Goal: Task Accomplishment & Management: Manage account settings

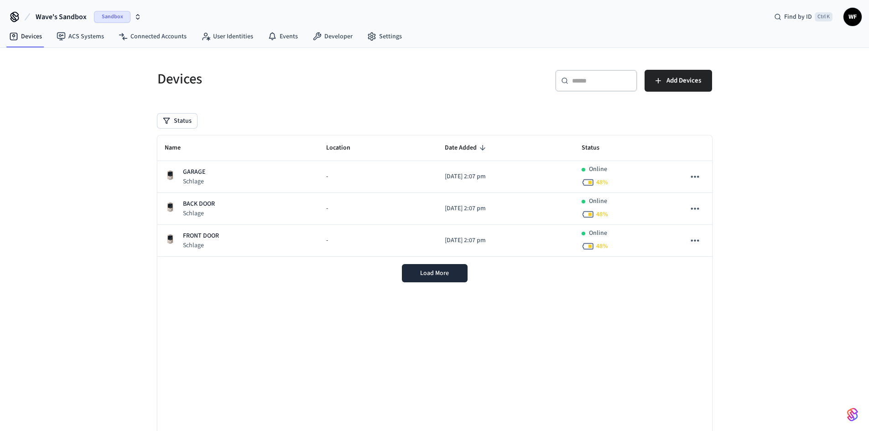
click at [69, 11] on span "Wave's Sandbox" at bounding box center [61, 16] width 51 height 11
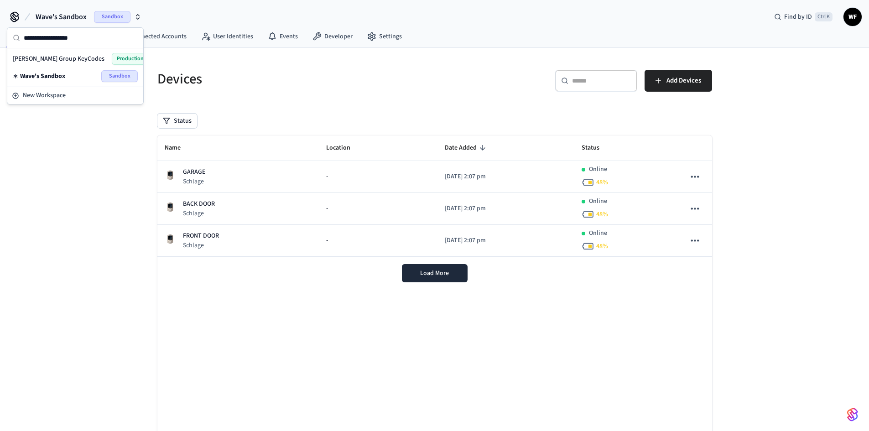
click at [78, 62] on div "Millie Group KeyCodes Production" at bounding box center [75, 59] width 125 height 12
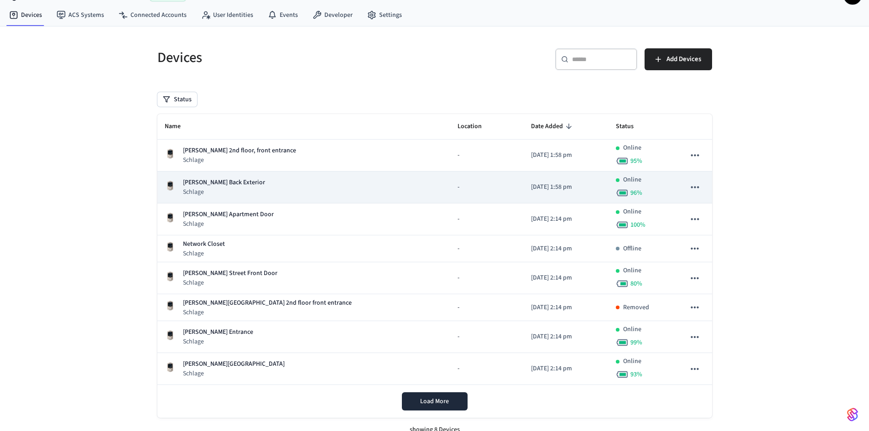
scroll to position [32, 0]
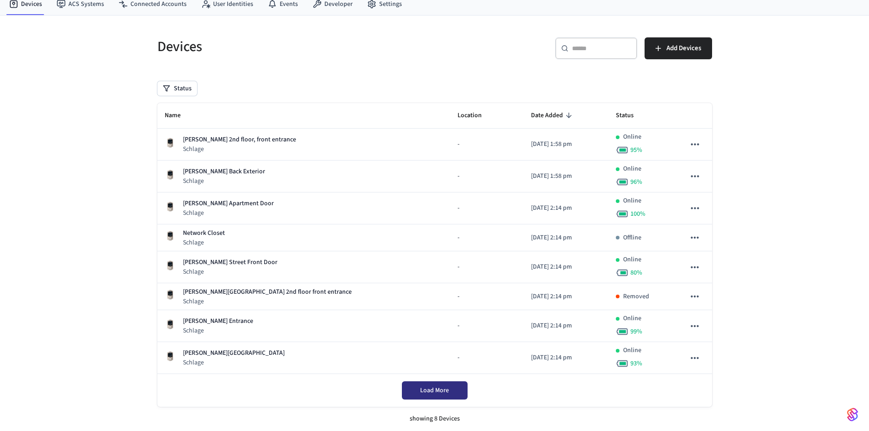
click at [434, 392] on span "Load More" at bounding box center [434, 390] width 29 height 9
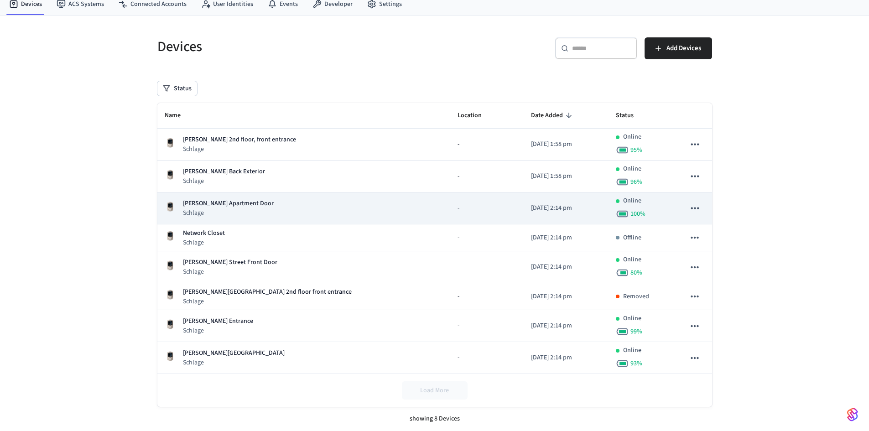
click at [256, 204] on div "Henry's Apartment Door Schlage" at bounding box center [304, 208] width 278 height 19
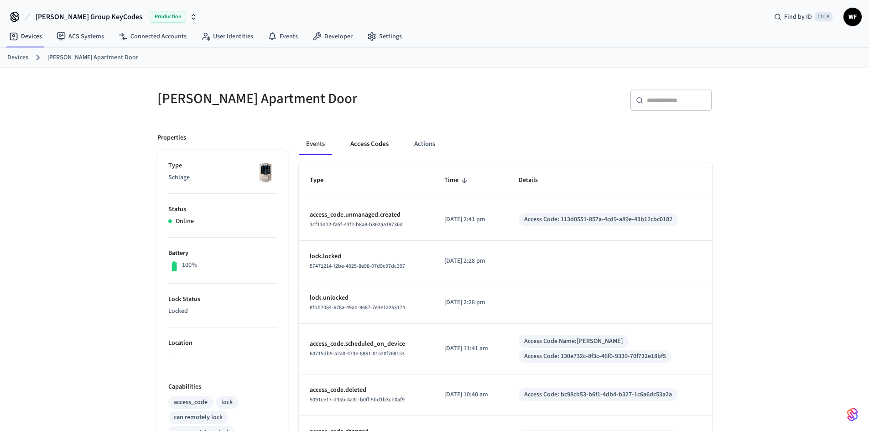
click at [377, 151] on button "Access Codes" at bounding box center [369, 144] width 53 height 22
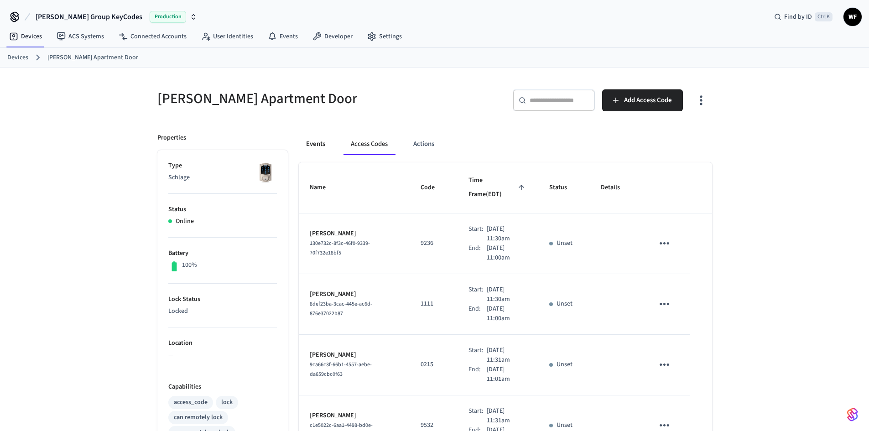
click at [320, 139] on button "Events" at bounding box center [316, 144] width 34 height 22
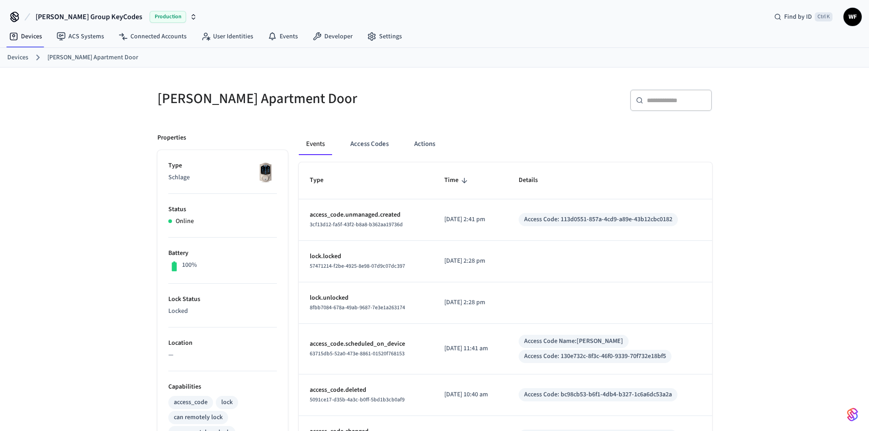
click at [23, 59] on link "Devices" at bounding box center [17, 58] width 21 height 10
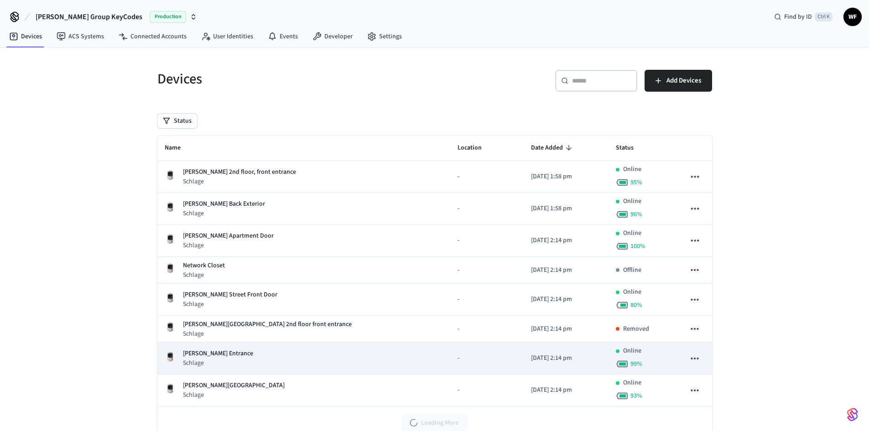
click at [289, 361] on div "Henry's William St Entrance Schlage" at bounding box center [304, 358] width 278 height 19
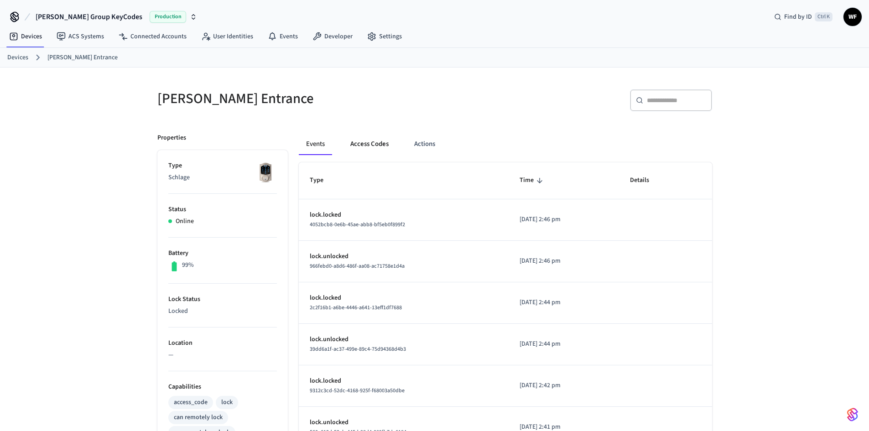
click at [377, 151] on button "Access Codes" at bounding box center [369, 144] width 53 height 22
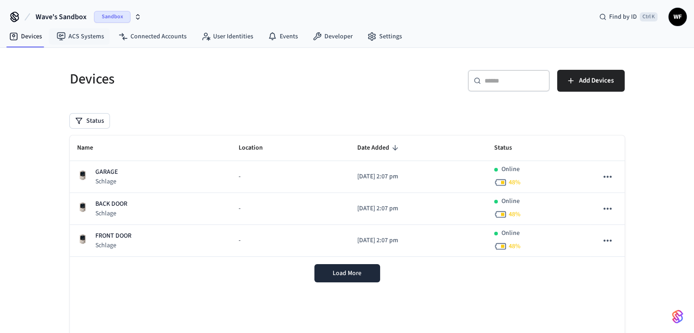
click at [73, 17] on span "Wave's Sandbox" at bounding box center [61, 16] width 51 height 11
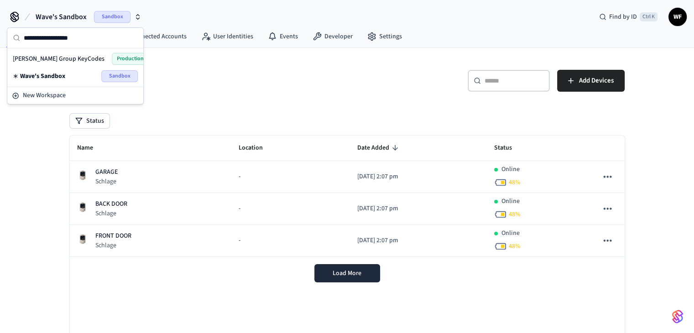
click at [72, 59] on span "[PERSON_NAME] Group KeyCodes" at bounding box center [59, 58] width 92 height 9
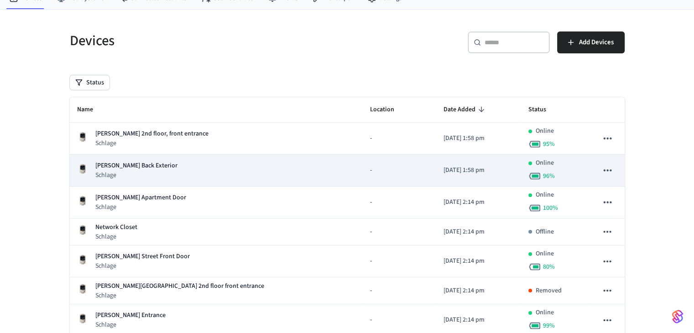
scroll to position [130, 0]
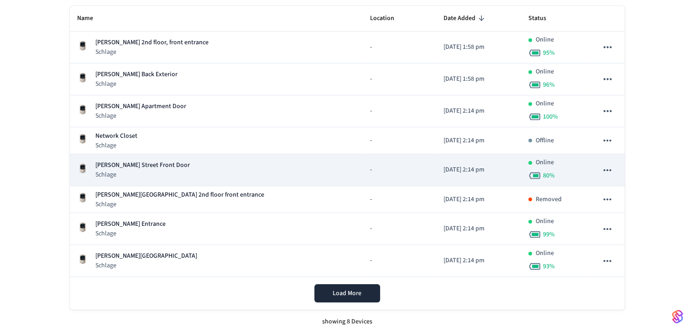
click at [130, 174] on p "Schlage" at bounding box center [142, 174] width 94 height 9
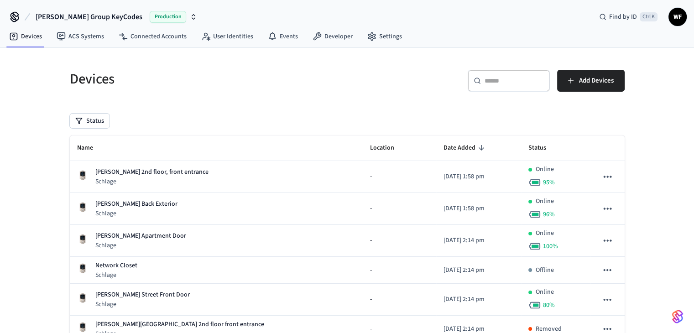
click at [237, 79] on h5 "Devices" at bounding box center [206, 79] width 272 height 19
click at [517, 87] on div "​ ​" at bounding box center [509, 81] width 82 height 22
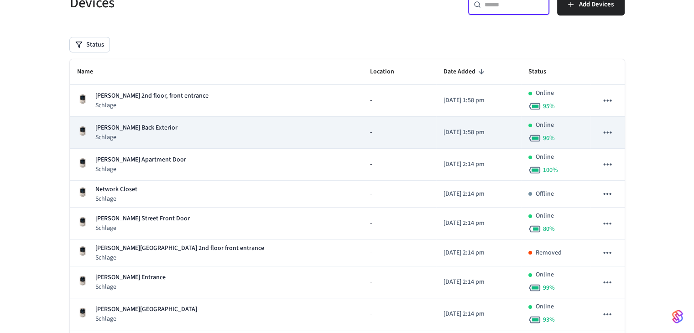
scroll to position [91, 0]
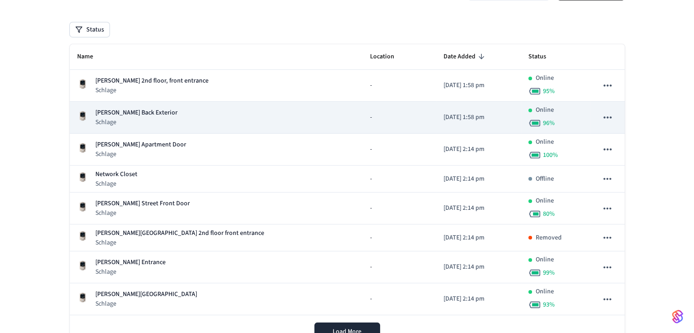
click at [181, 117] on div "[PERSON_NAME] Back Exterior Schlage" at bounding box center [216, 117] width 278 height 19
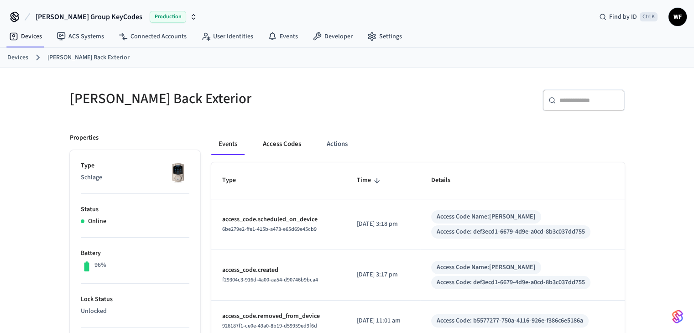
click at [287, 146] on button "Access Codes" at bounding box center [282, 144] width 53 height 22
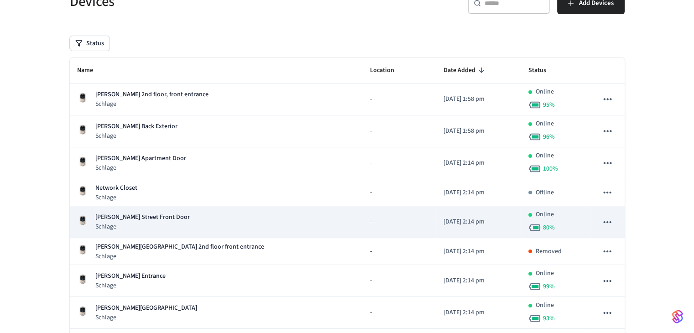
scroll to position [91, 0]
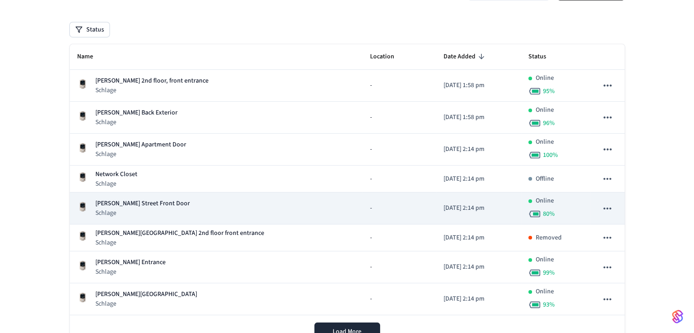
click at [187, 206] on div "[PERSON_NAME] Street Front Door Schlage" at bounding box center [216, 208] width 278 height 19
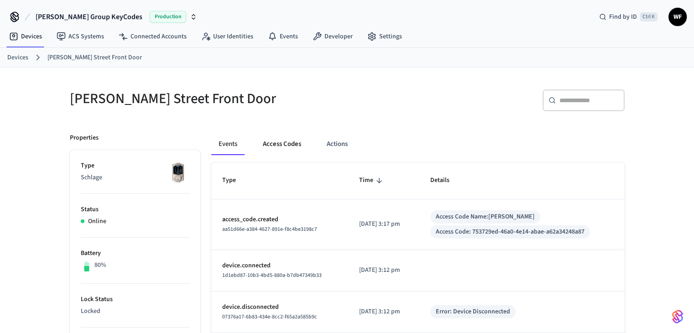
click at [288, 146] on button "Access Codes" at bounding box center [282, 144] width 53 height 22
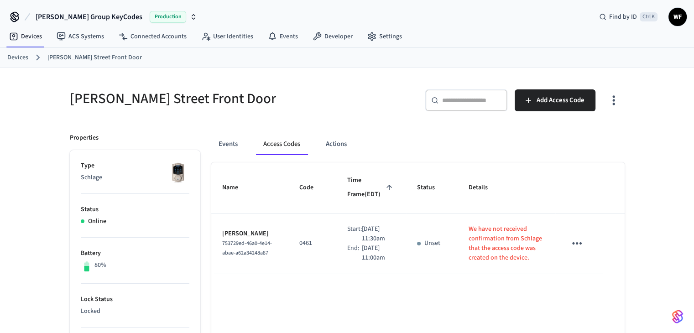
scroll to position [46, 0]
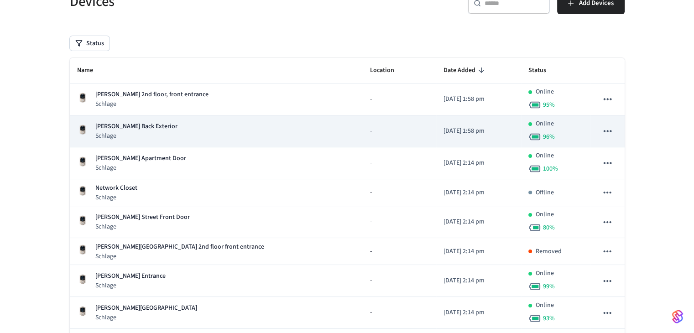
scroll to position [91, 0]
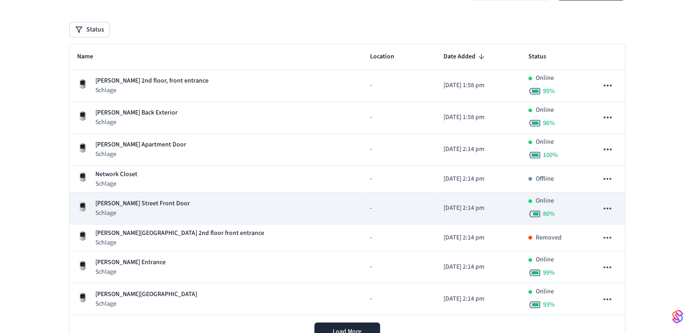
click at [204, 209] on div "Arnold Street Front Door Schlage" at bounding box center [216, 208] width 278 height 19
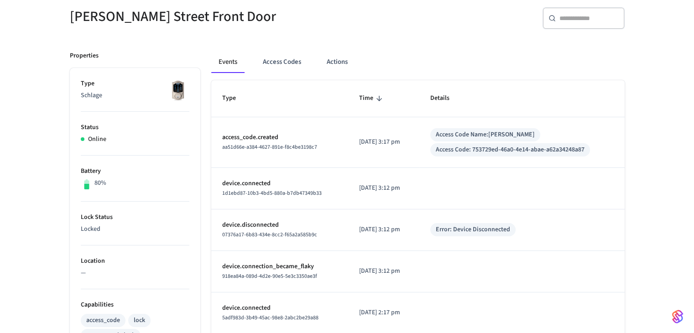
scroll to position [91, 0]
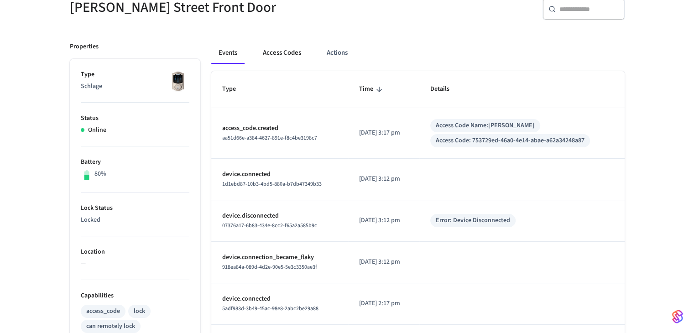
click at [305, 48] on button "Access Codes" at bounding box center [282, 53] width 53 height 22
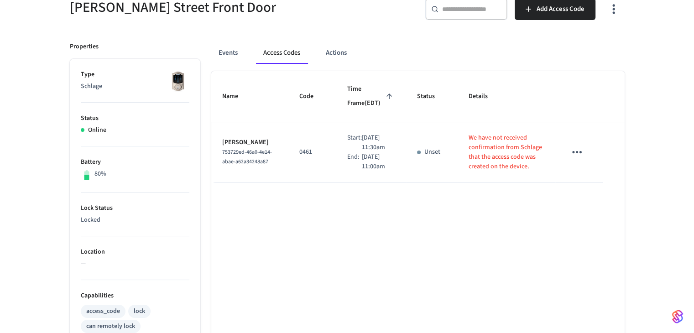
click at [417, 154] on div "sticky table" at bounding box center [419, 153] width 4 height 4
click at [482, 149] on p "We have not received confirmation from Schlage that the access code was created…" at bounding box center [507, 152] width 76 height 38
click at [572, 155] on icon "sticky table" at bounding box center [577, 152] width 14 height 14
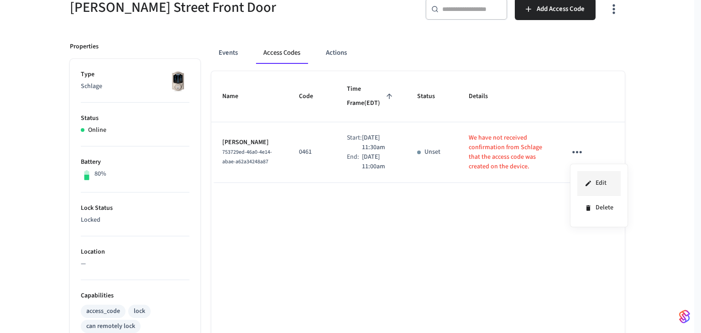
click at [588, 183] on icon at bounding box center [588, 182] width 5 height 5
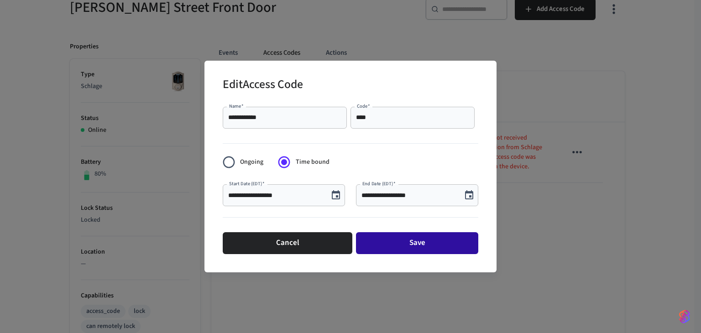
click at [406, 247] on button "Save" at bounding box center [417, 243] width 122 height 22
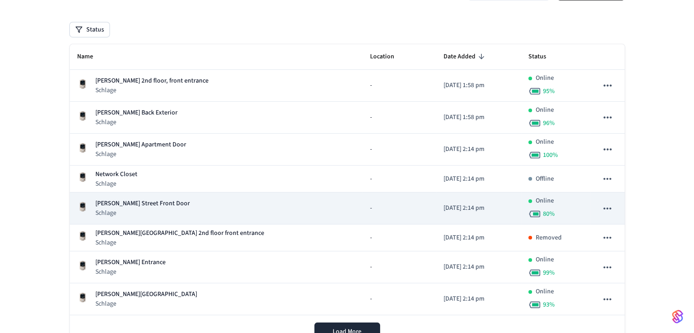
scroll to position [130, 0]
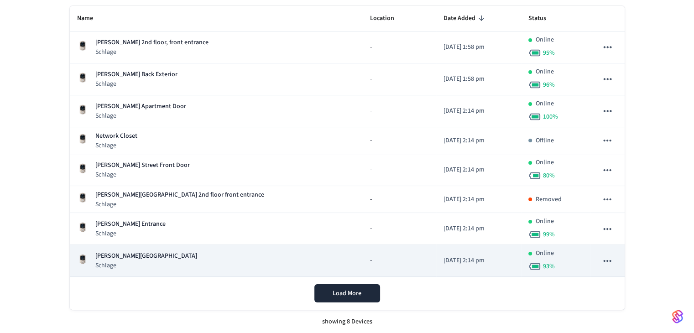
click at [183, 260] on div "Arnold Street 2nd floor Entrance Schlage" at bounding box center [216, 260] width 278 height 19
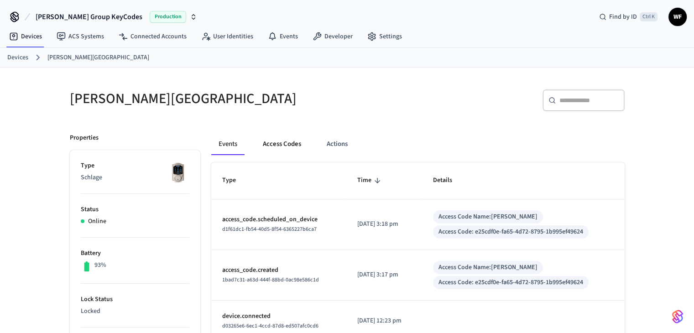
click at [286, 148] on button "Access Codes" at bounding box center [282, 144] width 53 height 22
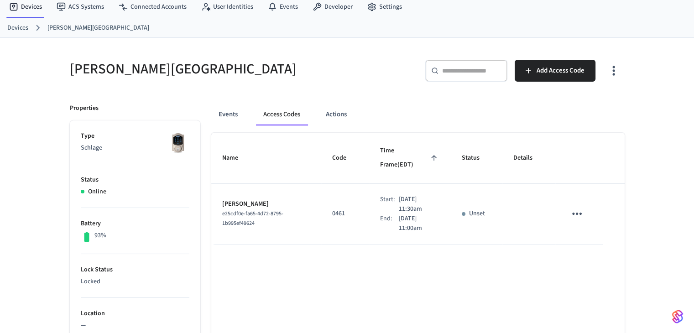
scroll to position [46, 0]
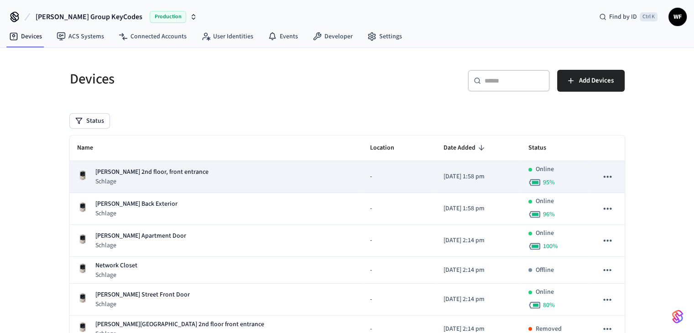
click at [199, 181] on div "[PERSON_NAME] 2nd floor, front entrance Schlage" at bounding box center [216, 176] width 278 height 19
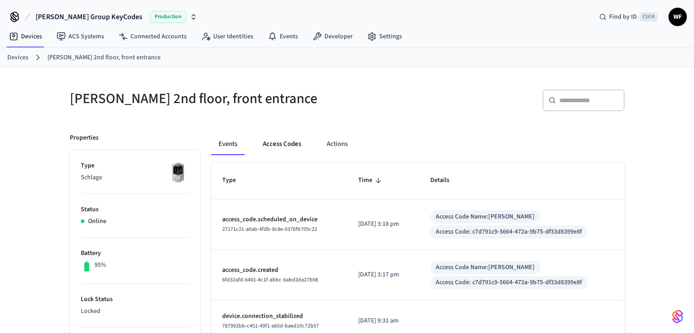
click at [265, 140] on button "Access Codes" at bounding box center [282, 144] width 53 height 22
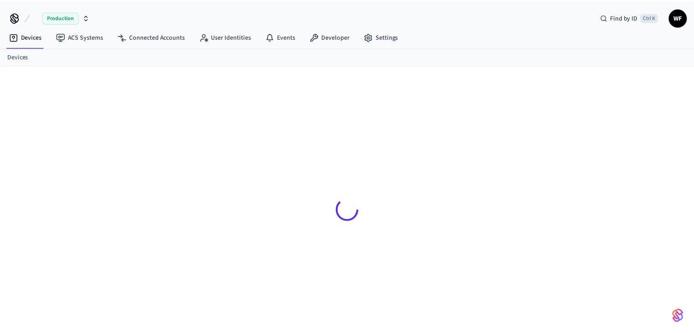
scroll to position [12, 0]
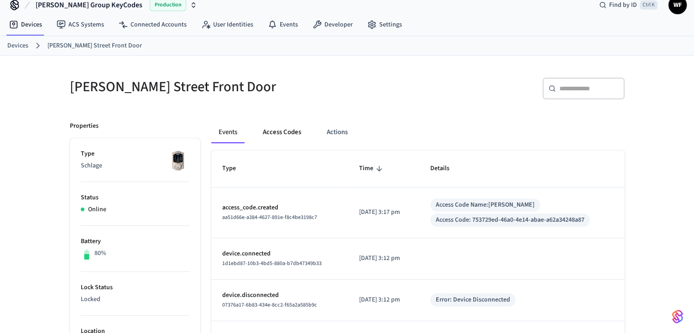
click at [291, 135] on button "Access Codes" at bounding box center [282, 132] width 53 height 22
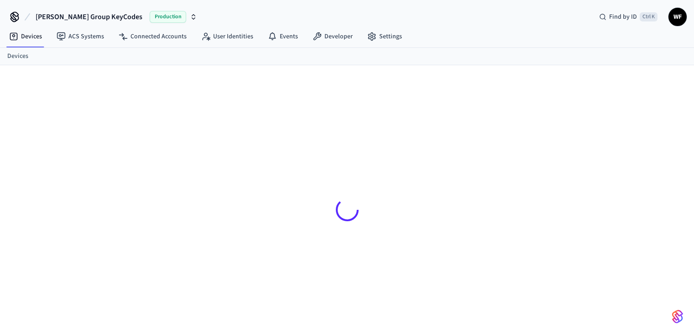
scroll to position [12, 0]
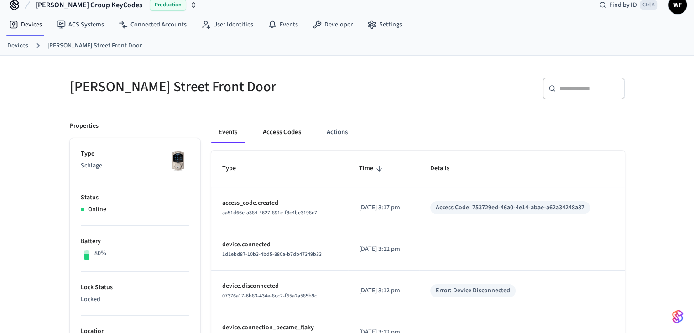
click at [282, 135] on button "Access Codes" at bounding box center [282, 132] width 53 height 22
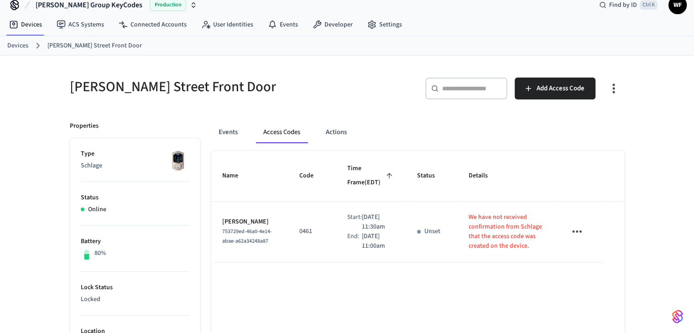
click at [510, 241] on p "We have not received confirmation from Schlage that the access code was created…" at bounding box center [507, 232] width 76 height 38
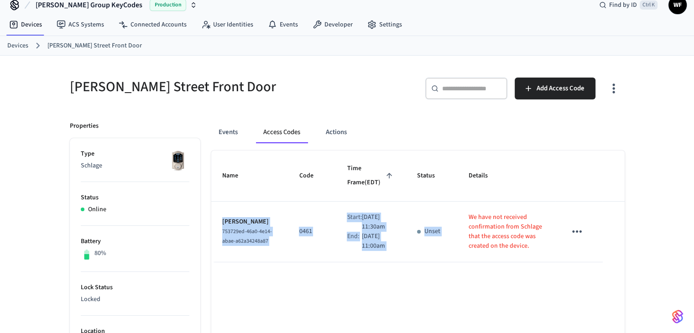
click at [510, 241] on p "We have not received confirmation from Schlage that the access code was created…" at bounding box center [507, 232] width 76 height 38
click at [540, 262] on td "We have not received confirmation from Schlage that the access code was created…" at bounding box center [507, 232] width 98 height 61
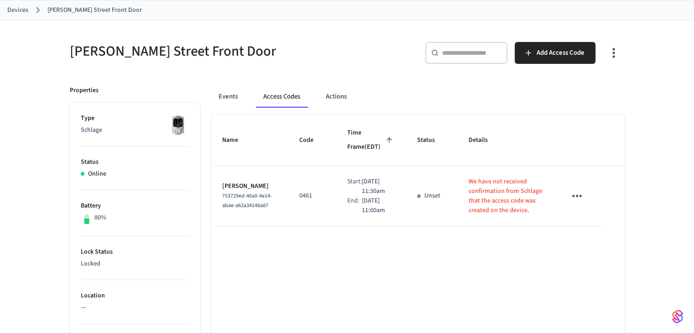
scroll to position [58, 0]
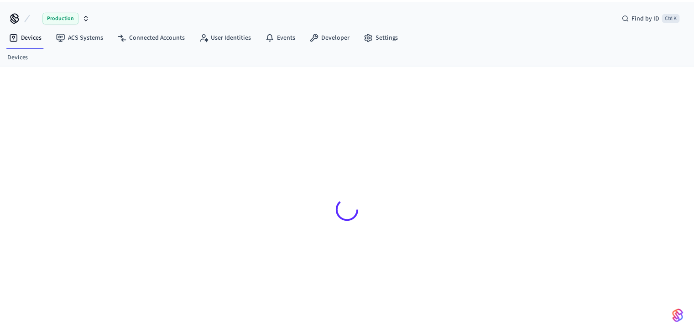
scroll to position [12, 0]
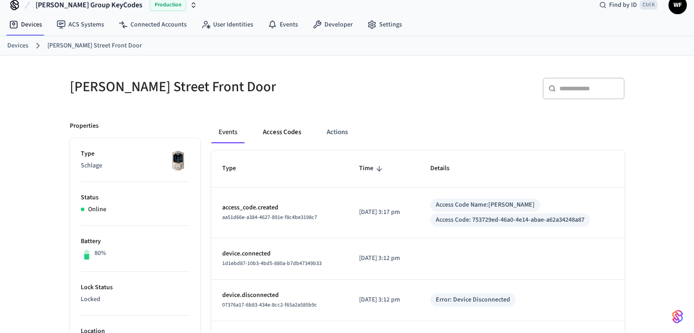
click at [281, 127] on button "Access Codes" at bounding box center [282, 132] width 53 height 22
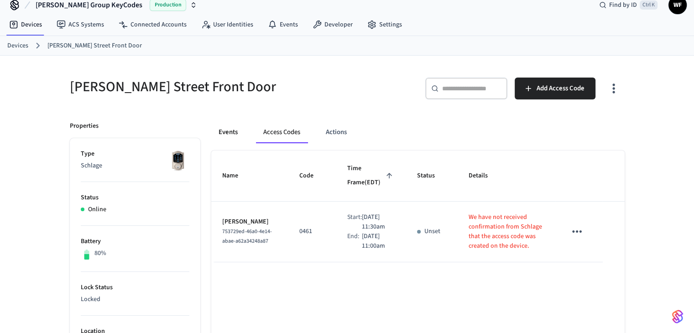
click at [239, 134] on button "Events" at bounding box center [228, 132] width 34 height 22
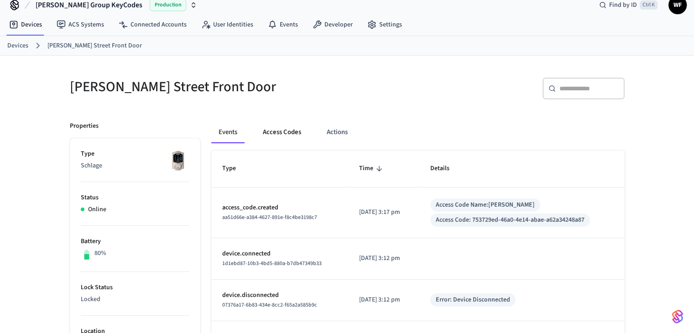
click at [283, 134] on button "Access Codes" at bounding box center [282, 132] width 53 height 22
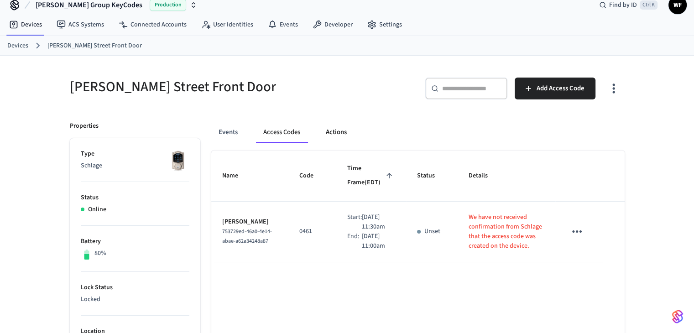
click at [324, 133] on button "Actions" at bounding box center [337, 132] width 36 height 22
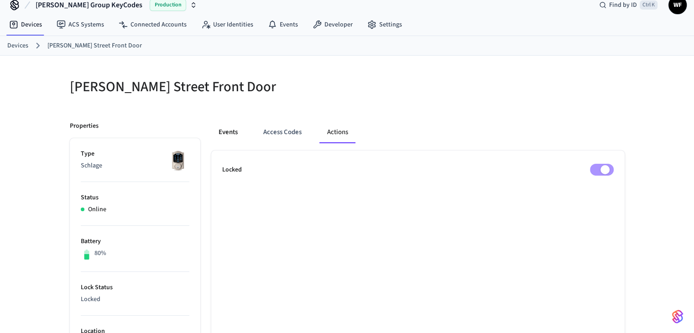
click at [238, 133] on button "Events" at bounding box center [228, 132] width 34 height 22
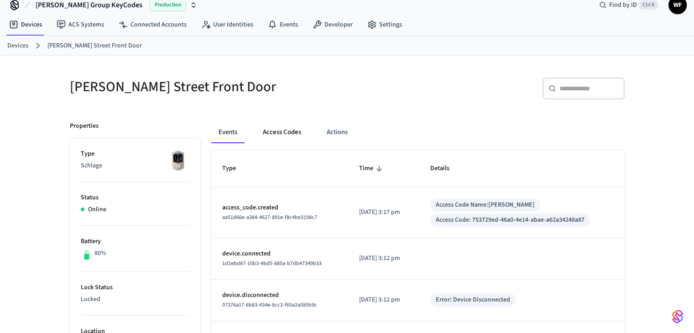
click at [291, 132] on button "Access Codes" at bounding box center [282, 132] width 53 height 22
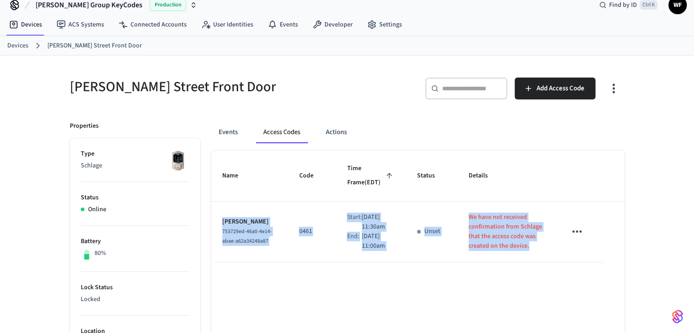
drag, startPoint x: 215, startPoint y: 218, endPoint x: 533, endPoint y: 255, distance: 319.3
click at [533, 255] on tr "[PERSON_NAME] 753729ed-46a0-4e14-abae-a62a34248a87 0461 Start: [DATE] 11:30am E…" at bounding box center [417, 232] width 413 height 61
copy tr "[PERSON_NAME] 753729ed-46a0-4e14-abae-a62a34248a87 0461 Start: [DATE] 11:30am E…"
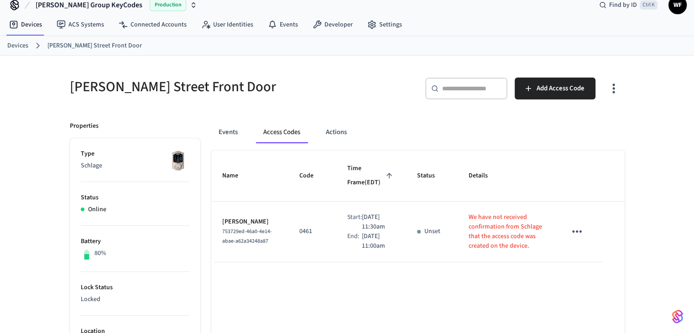
click at [361, 102] on div "​ ​ Add Access Code" at bounding box center [489, 92] width 272 height 29
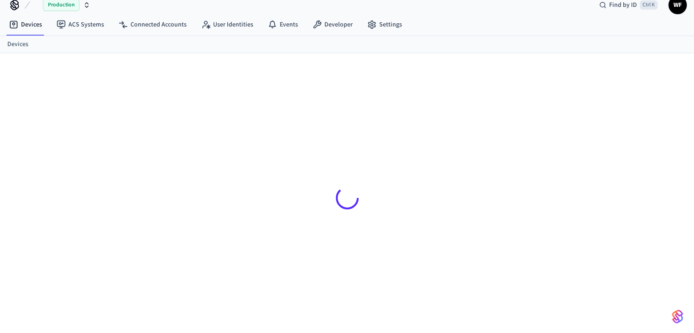
scroll to position [12, 0]
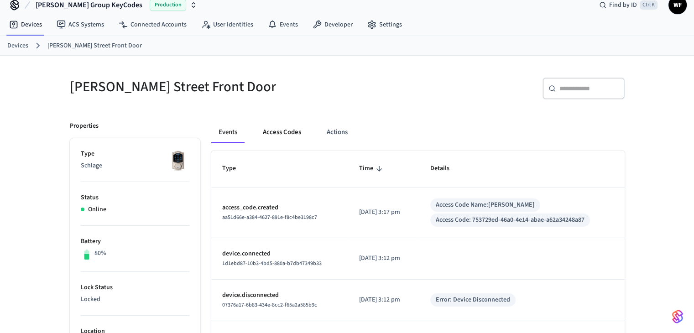
click at [292, 131] on button "Access Codes" at bounding box center [282, 132] width 53 height 22
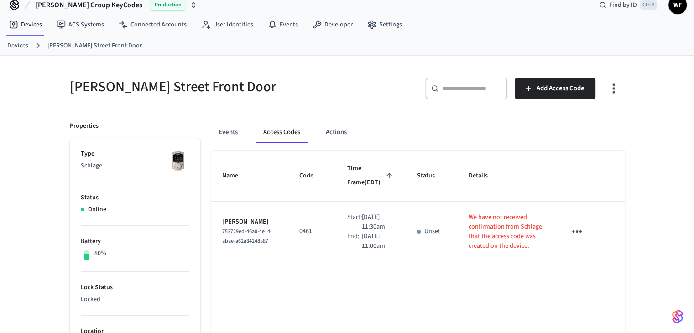
click at [21, 49] on link "Devices" at bounding box center [17, 46] width 21 height 10
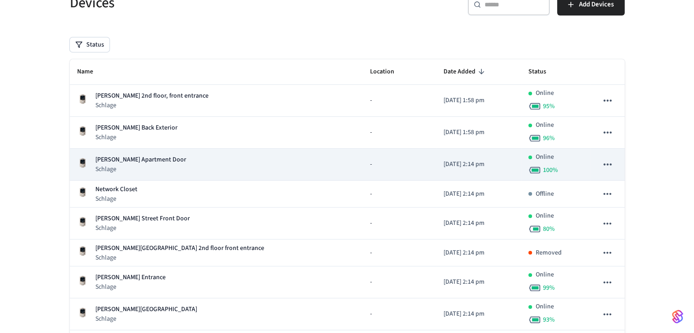
scroll to position [91, 0]
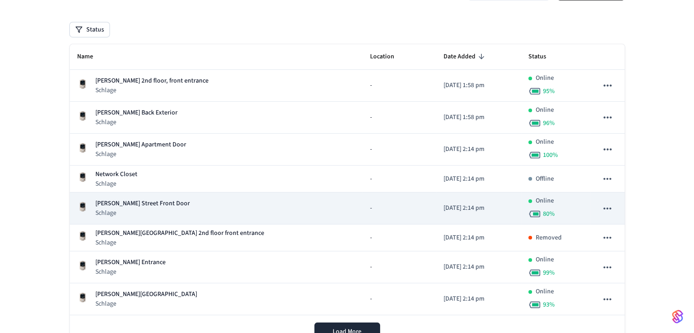
click at [204, 213] on div "[PERSON_NAME] Street Front Door Schlage" at bounding box center [216, 208] width 278 height 19
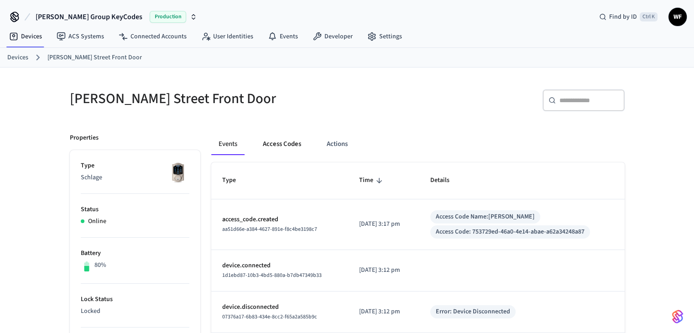
click at [291, 147] on button "Access Codes" at bounding box center [282, 144] width 53 height 22
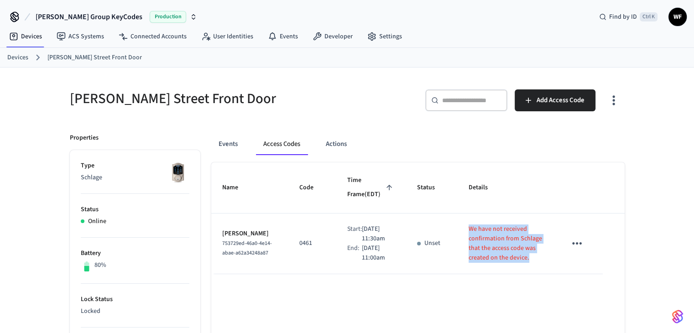
drag, startPoint x: 524, startPoint y: 262, endPoint x: 458, endPoint y: 230, distance: 73.1
click at [458, 230] on td "We have not received confirmation from Schlage that the access code was created…" at bounding box center [507, 244] width 98 height 61
click at [507, 274] on td "We have not received confirmation from Schlage that the access code was created…" at bounding box center [507, 244] width 98 height 61
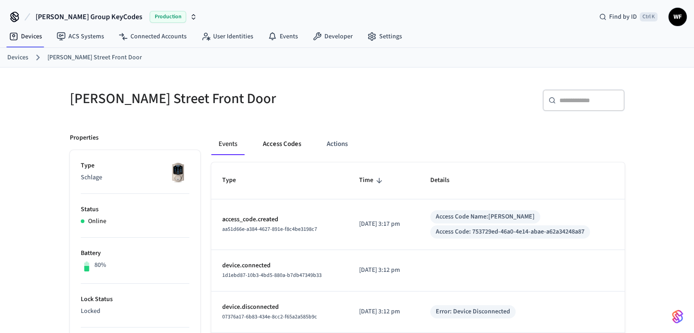
click at [277, 142] on button "Access Codes" at bounding box center [282, 144] width 53 height 22
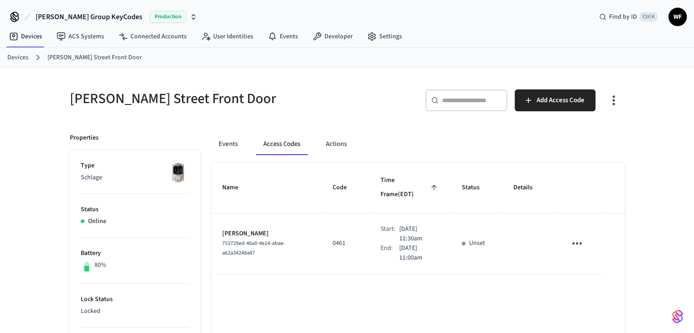
click at [16, 53] on link "Devices" at bounding box center [17, 58] width 21 height 10
click at [24, 53] on link "Devices" at bounding box center [17, 58] width 21 height 10
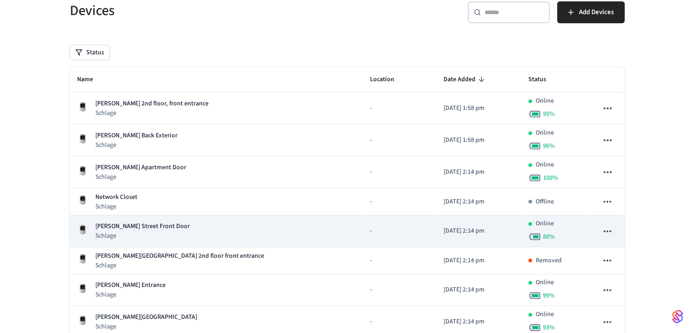
scroll to position [84, 0]
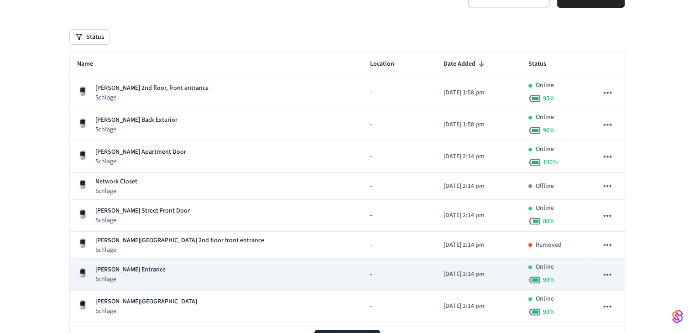
click at [170, 271] on div "[PERSON_NAME] Entrance Schlage" at bounding box center [216, 274] width 278 height 19
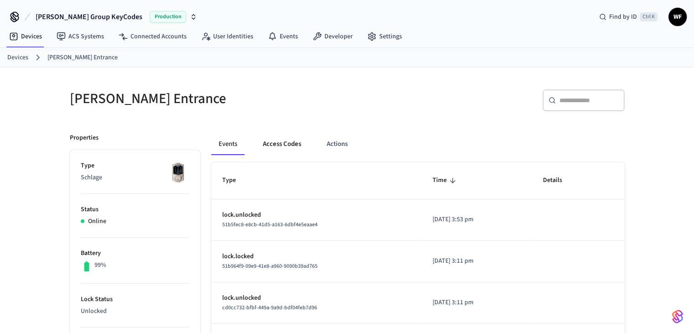
click at [290, 148] on button "Access Codes" at bounding box center [282, 144] width 53 height 22
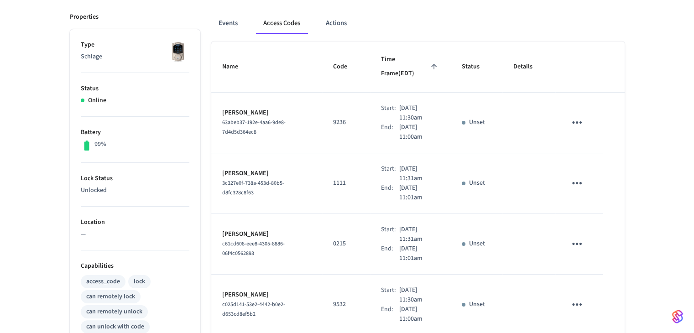
scroll to position [137, 0]
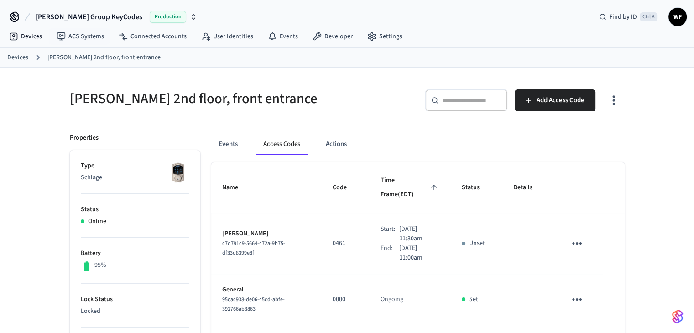
click at [24, 57] on link "Devices" at bounding box center [17, 58] width 21 height 10
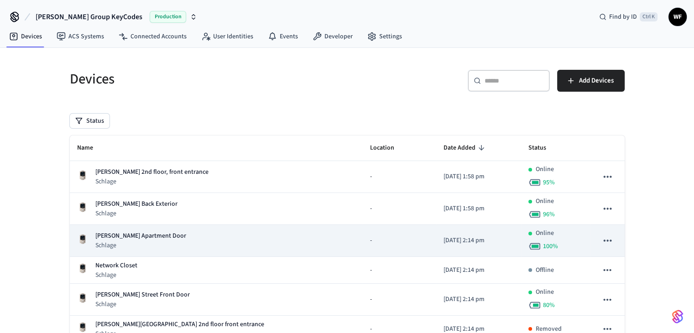
click at [170, 240] on div "Henry's Apartment Door Schlage" at bounding box center [216, 240] width 278 height 19
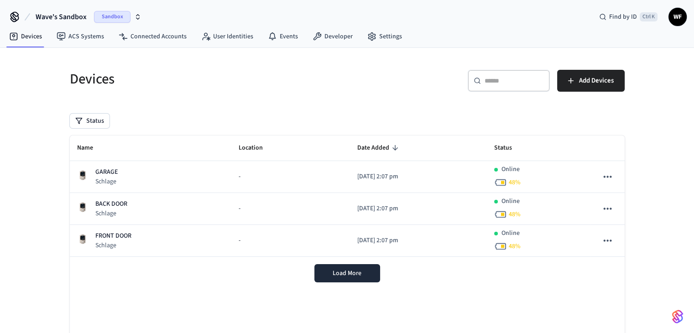
click at [79, 16] on span "Wave's Sandbox" at bounding box center [61, 16] width 51 height 11
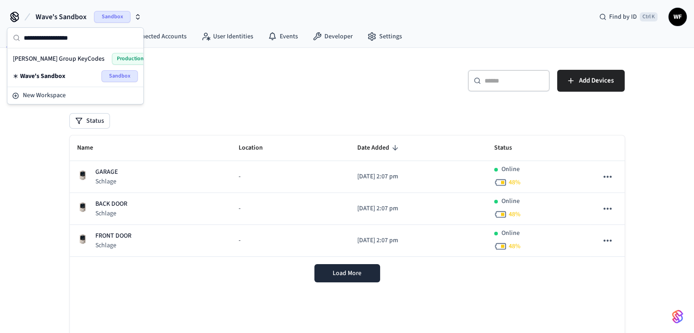
click at [73, 57] on div "[PERSON_NAME] Group KeyCodes Production" at bounding box center [75, 59] width 125 height 12
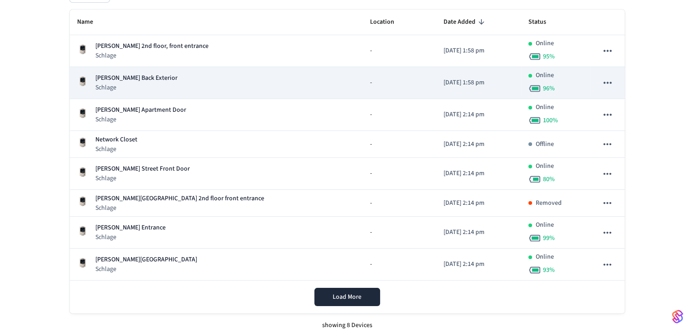
scroll to position [130, 0]
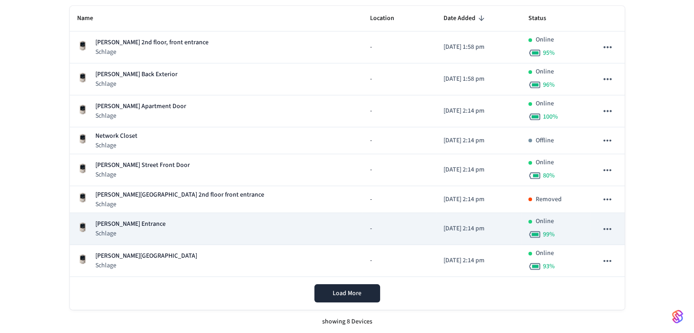
click at [155, 230] on p "Schlage" at bounding box center [130, 233] width 70 height 9
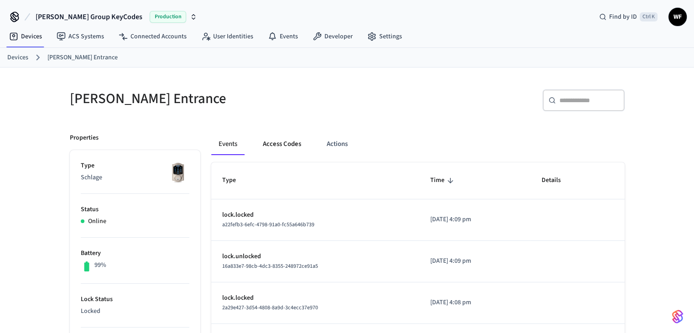
click at [279, 151] on button "Access Codes" at bounding box center [282, 144] width 53 height 22
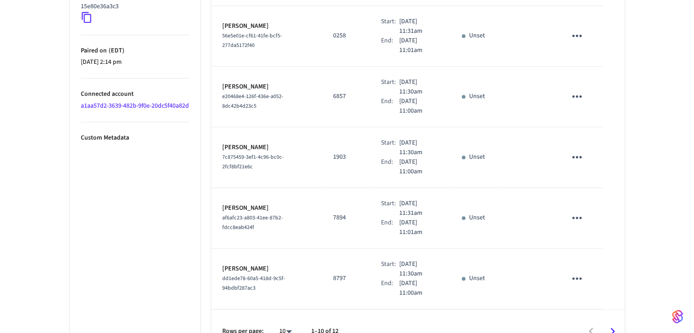
scroll to position [516, 0]
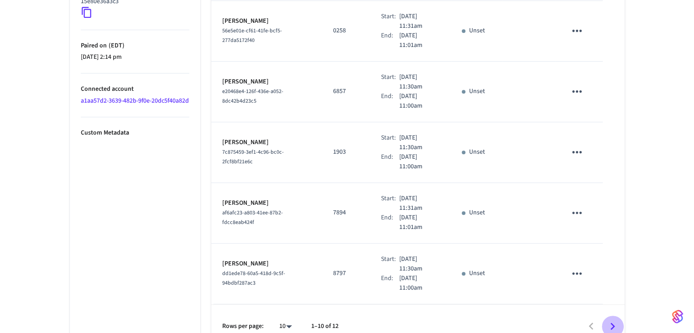
click at [619, 319] on icon "Go to next page" at bounding box center [613, 326] width 14 height 14
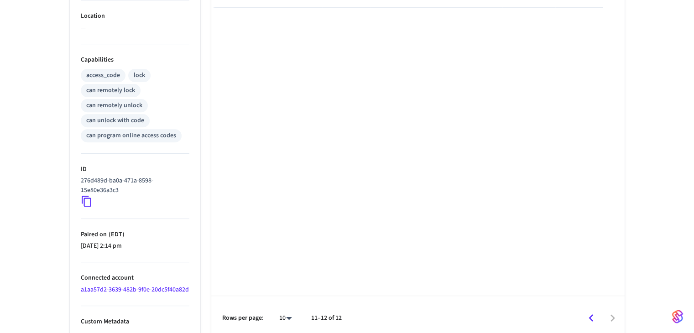
scroll to position [343, 0]
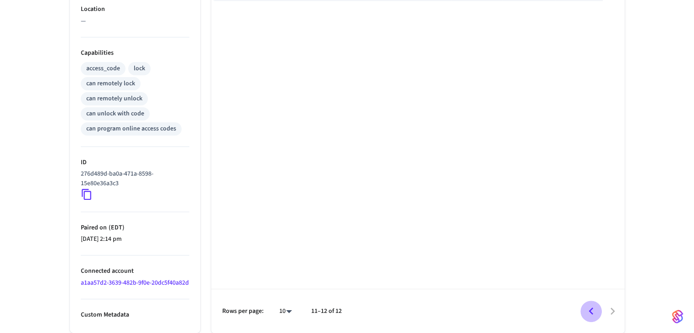
click at [595, 316] on icon "Go to previous page" at bounding box center [591, 311] width 14 height 14
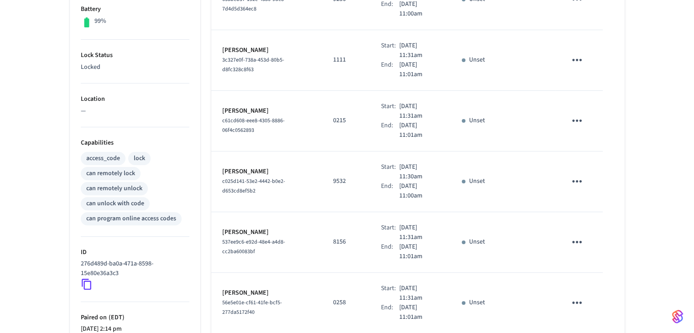
scroll to position [206, 0]
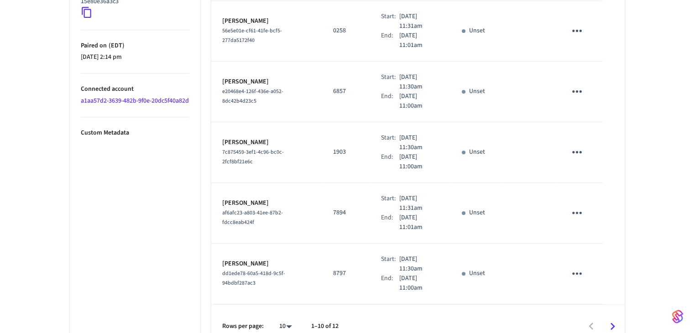
click at [612, 319] on icon "Go to next page" at bounding box center [613, 326] width 14 height 14
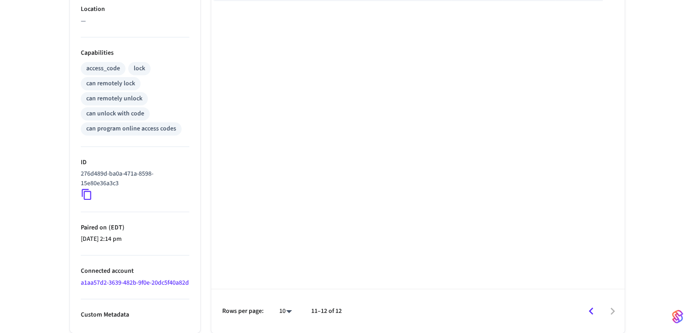
scroll to position [343, 0]
click at [597, 313] on icon "Go to previous page" at bounding box center [591, 311] width 14 height 14
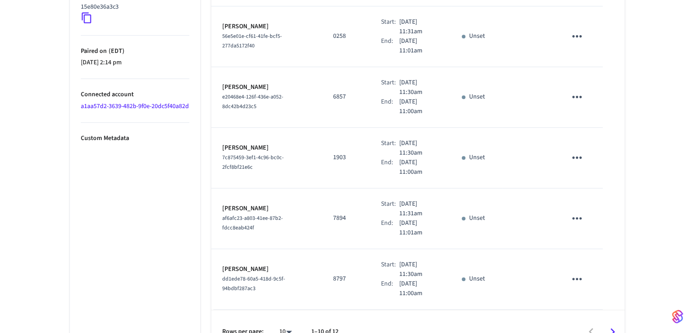
scroll to position [516, 0]
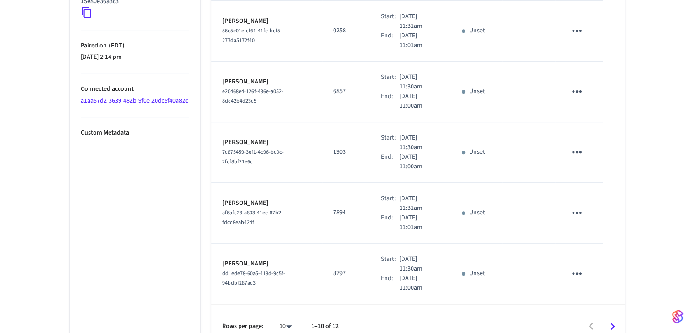
click at [610, 319] on icon "Go to next page" at bounding box center [613, 326] width 14 height 14
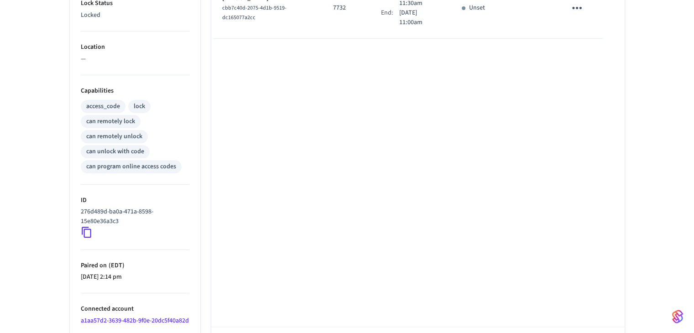
scroll to position [343, 0]
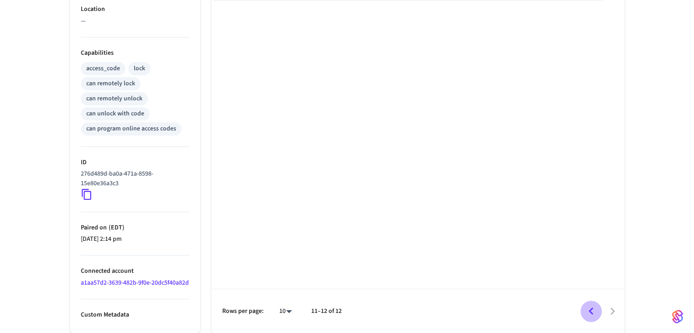
click at [590, 315] on icon "Go to previous page" at bounding box center [591, 311] width 14 height 14
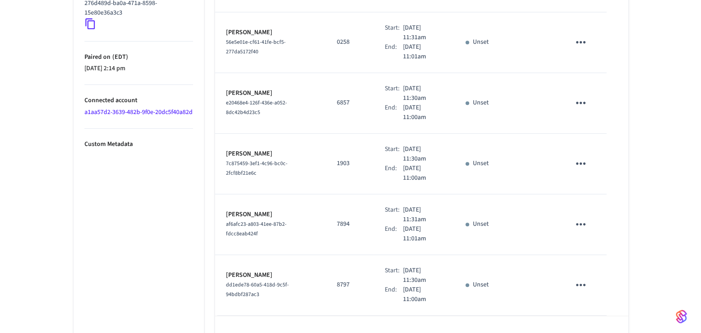
scroll to position [516, 0]
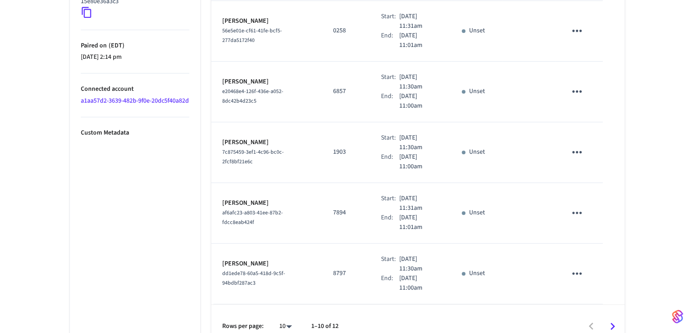
click at [571, 84] on icon "sticky table" at bounding box center [577, 91] width 14 height 14
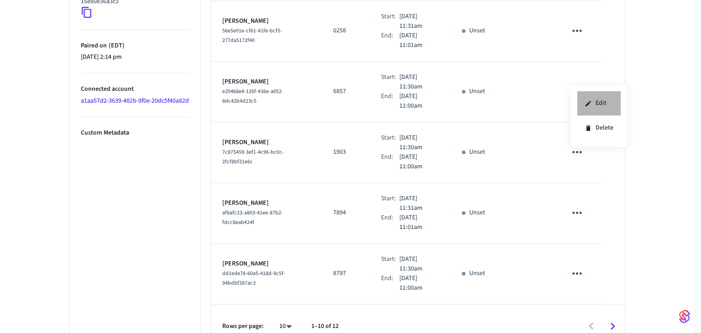
click at [586, 105] on icon at bounding box center [588, 102] width 5 height 5
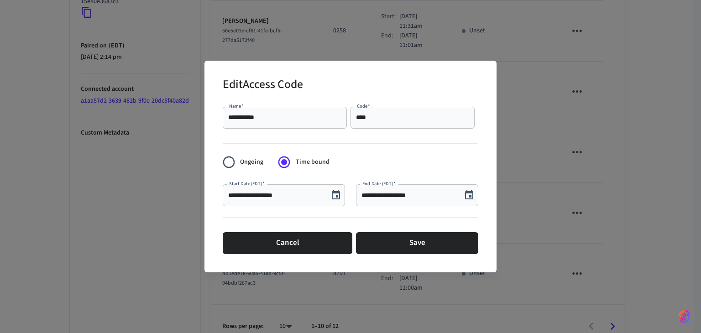
click at [338, 196] on icon "Choose date, selected date is Jun 18, 2026" at bounding box center [336, 194] width 8 height 9
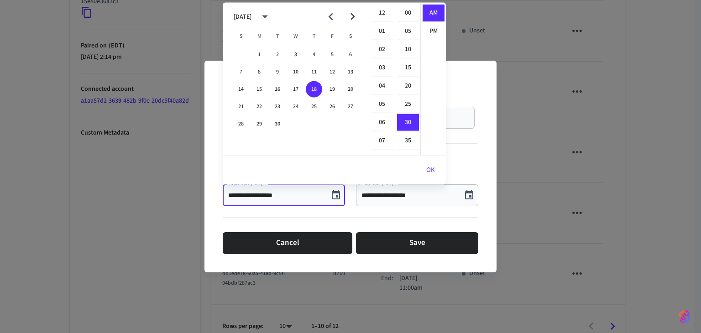
scroll to position [109, 0]
click at [330, 87] on button "19" at bounding box center [332, 89] width 16 height 16
type input "**********"
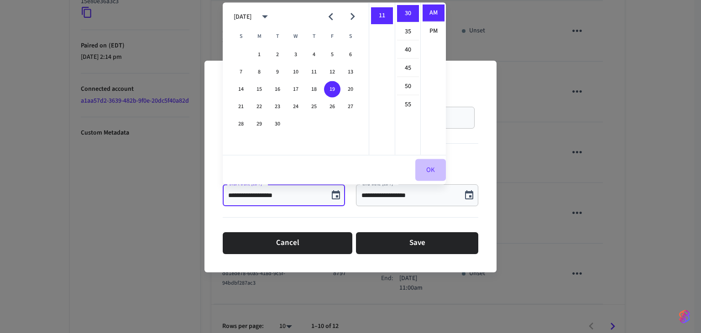
click at [436, 176] on button "OK" at bounding box center [430, 170] width 31 height 22
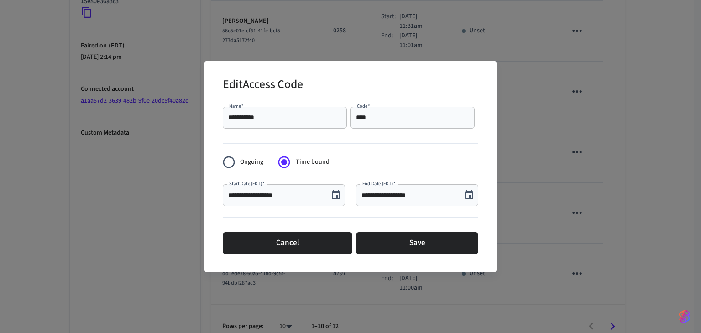
click at [466, 192] on icon "Choose date, selected date is Jun 23, 2026" at bounding box center [469, 194] width 8 height 9
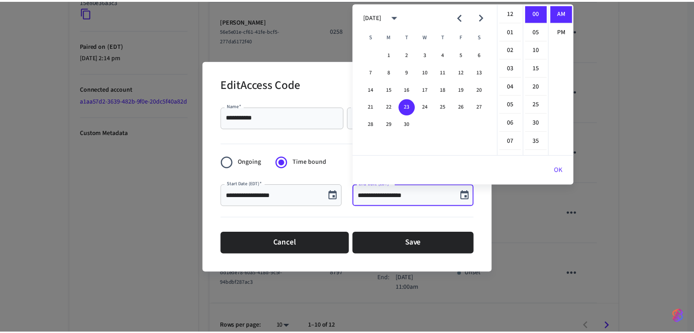
scroll to position [198, 0]
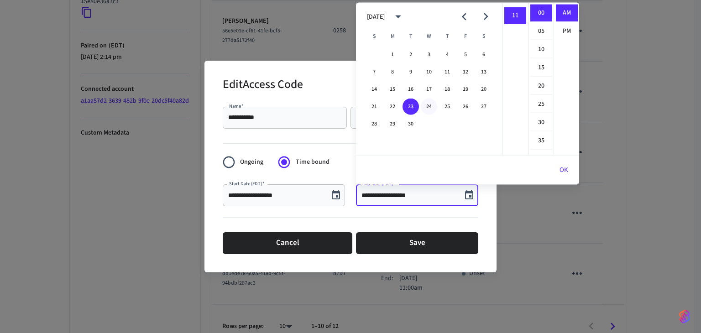
click at [433, 105] on button "24" at bounding box center [429, 107] width 16 height 16
click at [377, 106] on button "21" at bounding box center [374, 107] width 16 height 16
type input "**********"
click at [568, 168] on button "OK" at bounding box center [564, 170] width 31 height 22
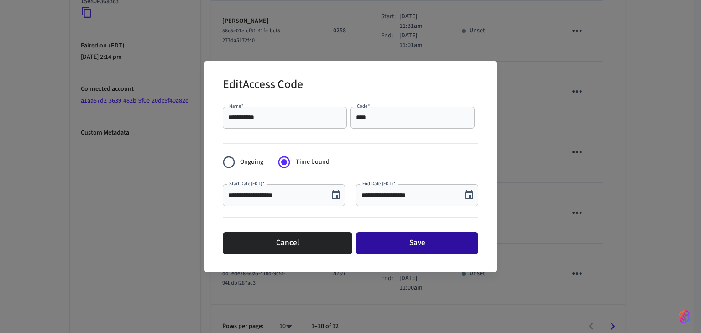
click at [440, 245] on button "Save" at bounding box center [417, 243] width 122 height 22
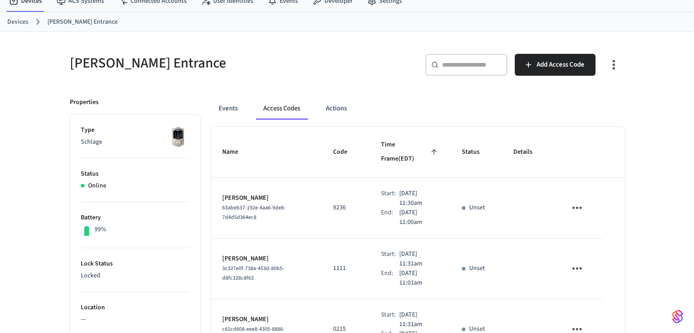
scroll to position [0, 0]
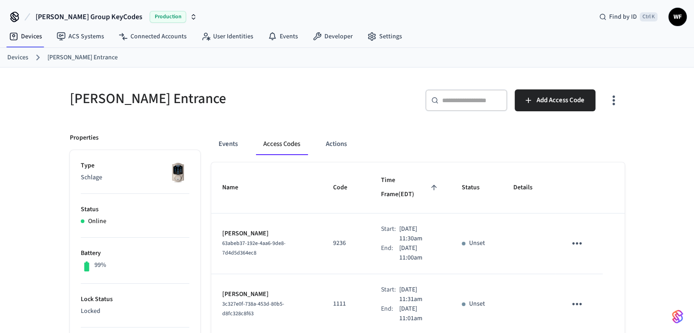
click at [18, 59] on link "Devices" at bounding box center [17, 58] width 21 height 10
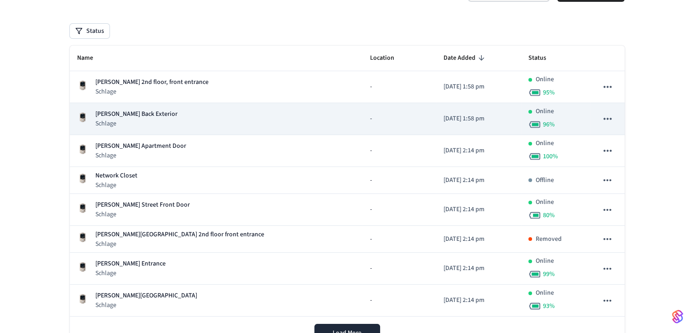
scroll to position [91, 0]
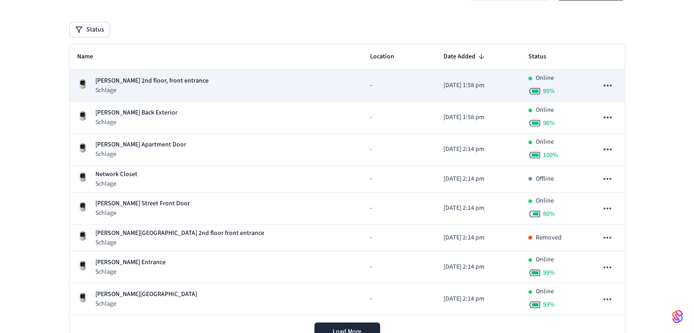
click at [155, 89] on p "Schlage" at bounding box center [151, 90] width 113 height 9
click at [132, 77] on p "[PERSON_NAME] 2nd floor, front entrance" at bounding box center [151, 81] width 113 height 10
click at [94, 94] on div "Arnold 2nd floor, front entrance Schlage" at bounding box center [150, 85] width 117 height 19
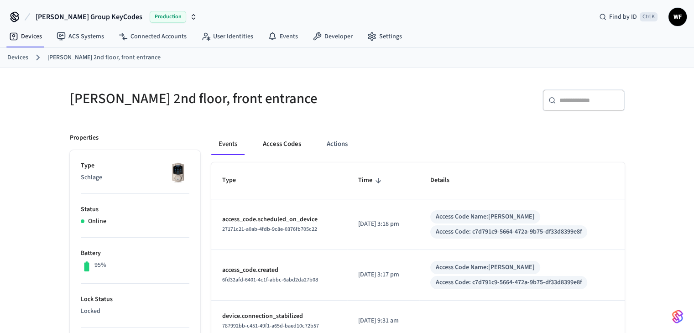
click at [266, 148] on button "Access Codes" at bounding box center [282, 144] width 53 height 22
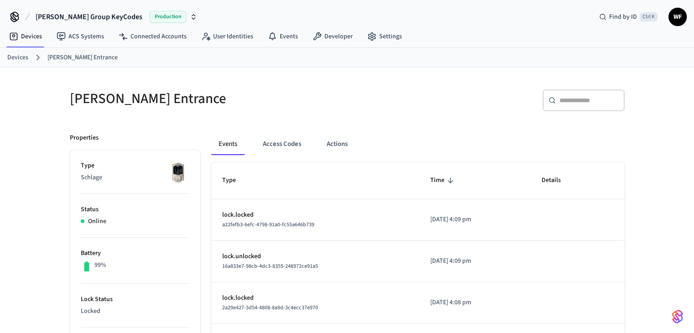
click at [314, 101] on h5 "[PERSON_NAME] Entrance" at bounding box center [206, 98] width 272 height 19
click at [19, 53] on link "Devices" at bounding box center [17, 58] width 21 height 10
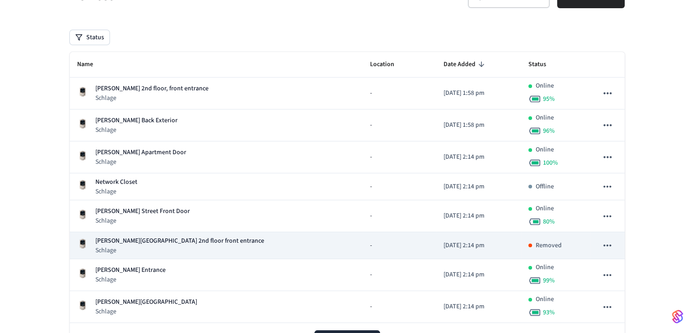
scroll to position [38, 0]
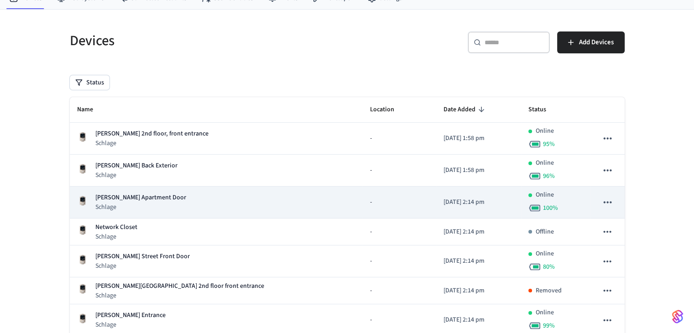
click at [143, 199] on p "[PERSON_NAME] Apartment Door" at bounding box center [140, 198] width 91 height 10
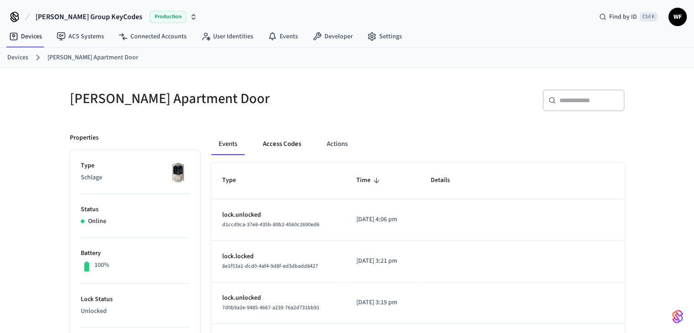
click at [281, 136] on button "Access Codes" at bounding box center [282, 144] width 53 height 22
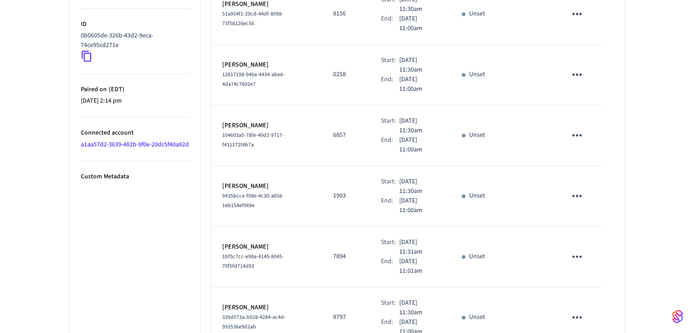
scroll to position [516, 0]
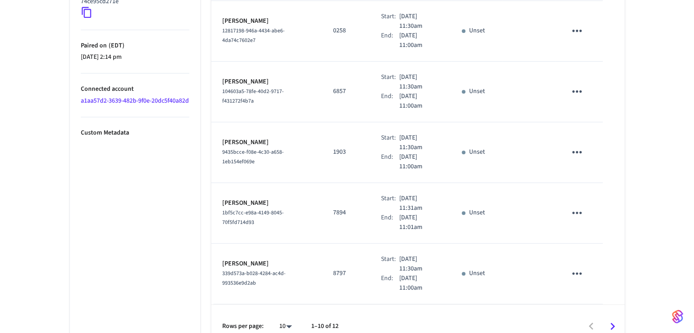
click at [606, 319] on icon "Go to next page" at bounding box center [613, 326] width 14 height 14
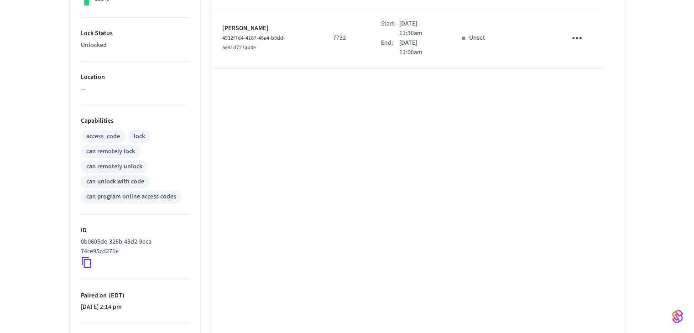
scroll to position [343, 0]
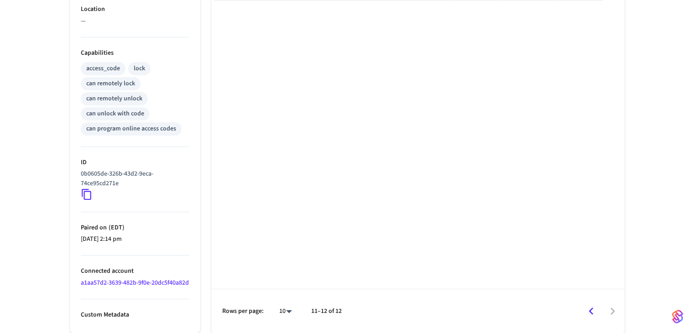
click at [586, 312] on icon "Go to previous page" at bounding box center [591, 311] width 14 height 14
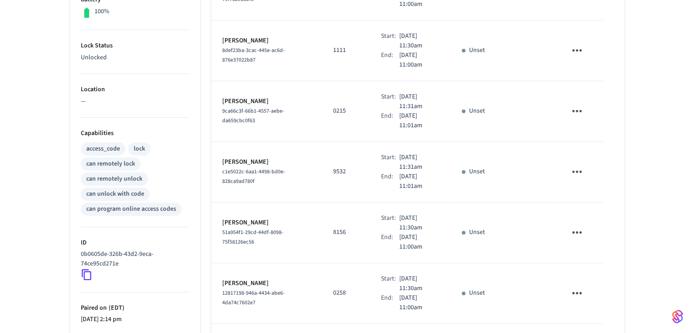
scroll to position [516, 0]
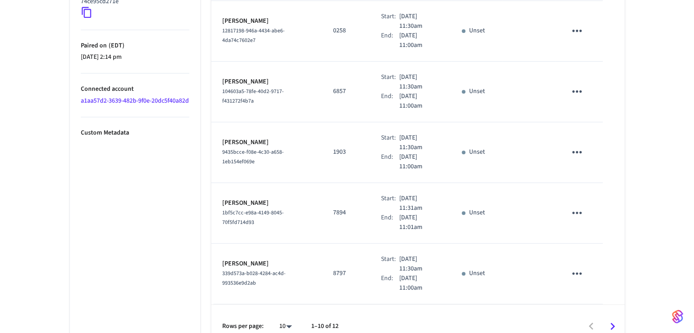
click at [614, 319] on icon "Go to next page" at bounding box center [613, 326] width 14 height 14
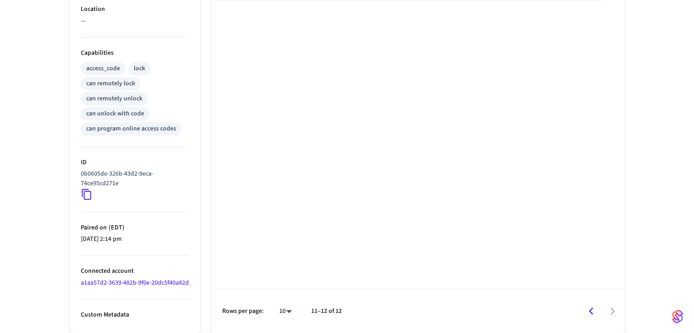
scroll to position [343, 0]
click at [589, 312] on icon "Go to previous page" at bounding box center [591, 311] width 14 height 14
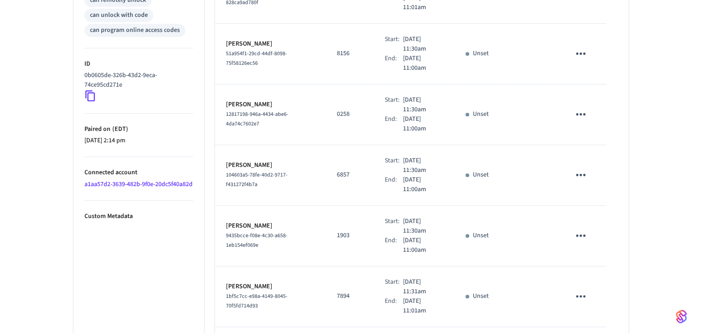
scroll to position [434, 0]
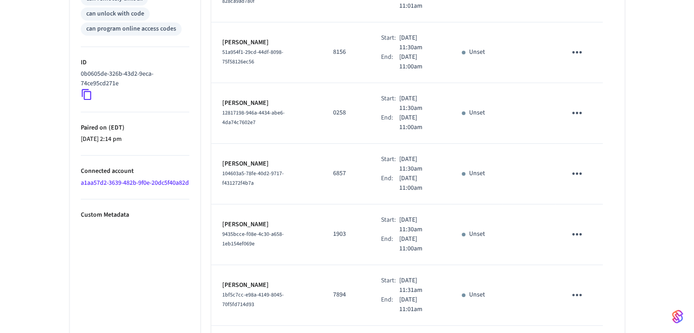
click at [574, 167] on icon "sticky table" at bounding box center [577, 174] width 14 height 14
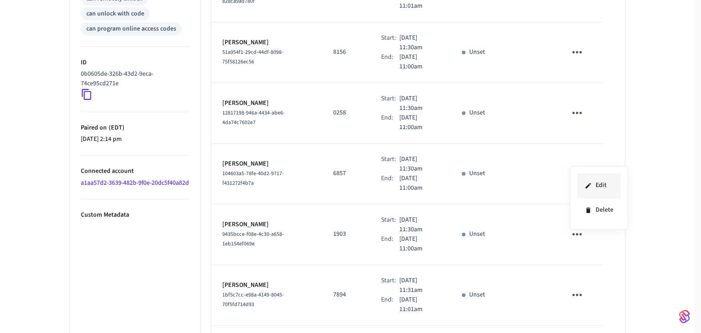
click at [586, 187] on icon at bounding box center [588, 185] width 5 height 5
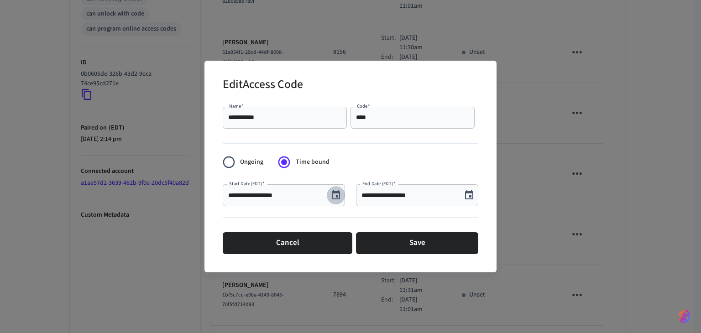
click at [334, 194] on icon "Choose date, selected date is Jun 18, 2026" at bounding box center [335, 195] width 11 height 11
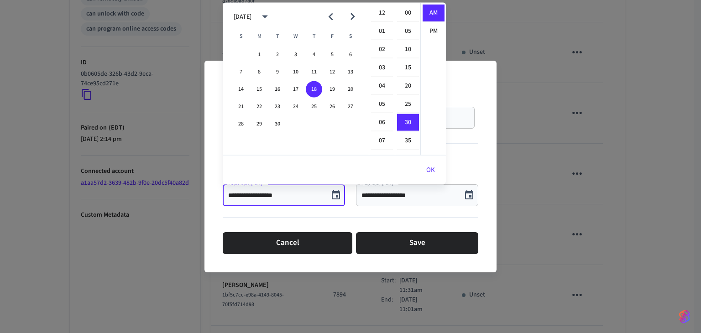
scroll to position [109, 0]
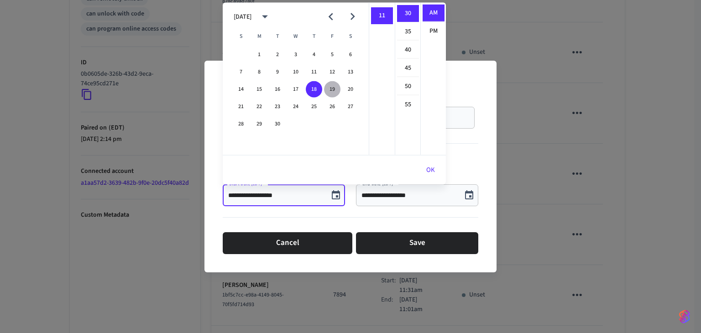
click at [331, 90] on button "19" at bounding box center [332, 89] width 16 height 16
type input "**********"
click at [465, 198] on icon "Choose date, selected date is Jun 23, 2026" at bounding box center [469, 194] width 8 height 9
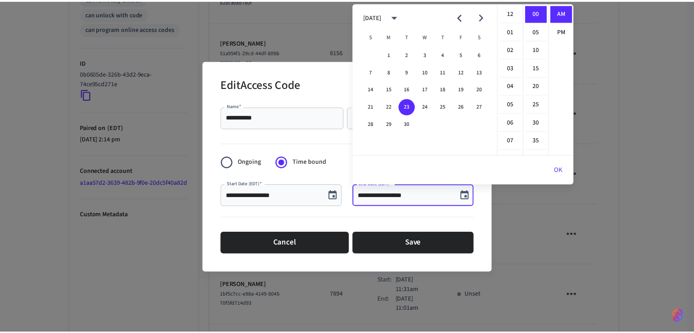
scroll to position [198, 0]
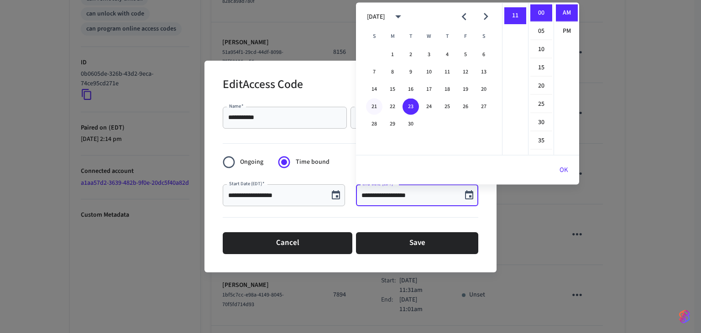
click at [376, 103] on button "21" at bounding box center [374, 107] width 16 height 16
type input "**********"
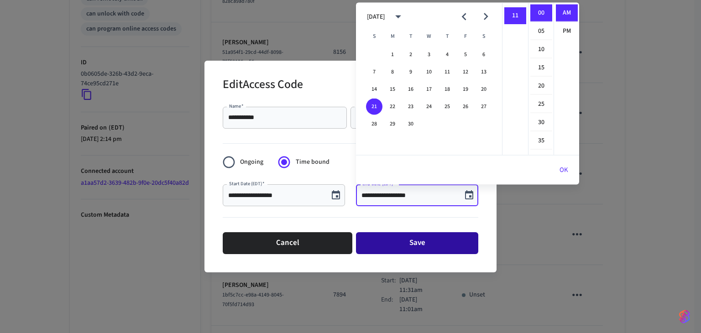
click at [451, 246] on button "Save" at bounding box center [417, 243] width 122 height 22
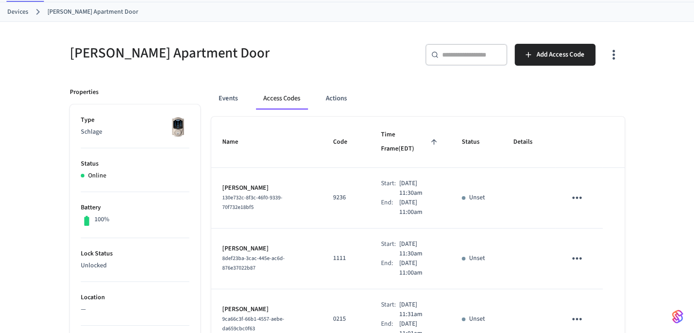
scroll to position [0, 0]
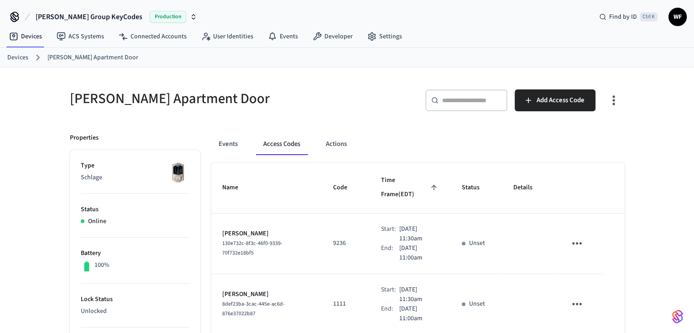
click at [26, 55] on link "Devices" at bounding box center [17, 58] width 21 height 10
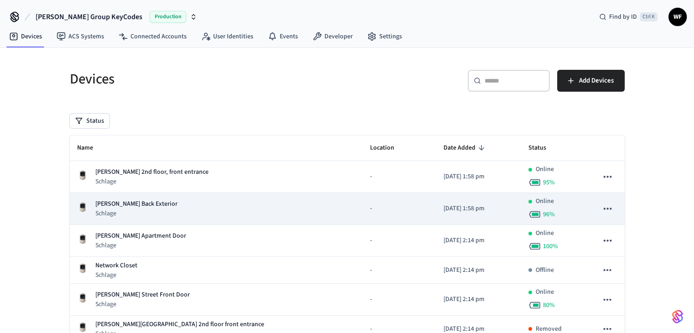
click at [215, 208] on div "Arnold Back Exterior Schlage" at bounding box center [216, 208] width 278 height 19
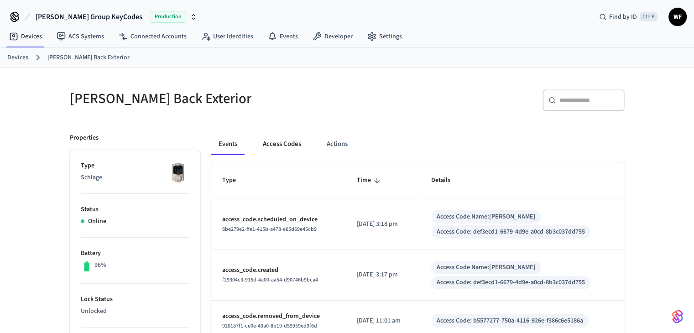
click at [302, 144] on button "Access Codes" at bounding box center [282, 144] width 53 height 22
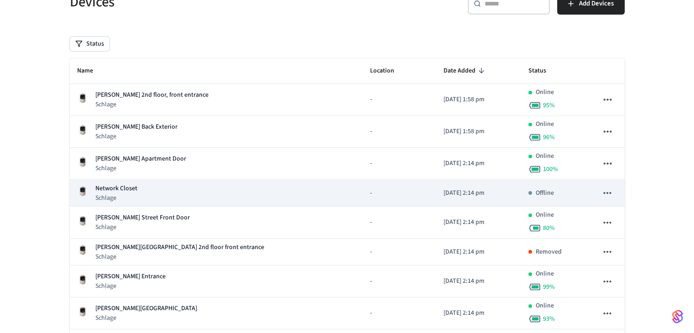
scroll to position [91, 0]
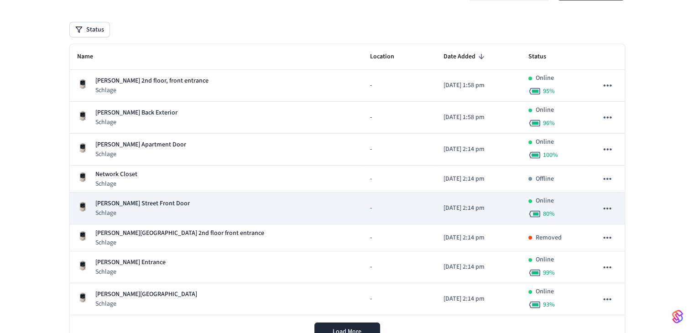
click at [172, 211] on div "[PERSON_NAME] Street Front Door Schlage" at bounding box center [216, 208] width 278 height 19
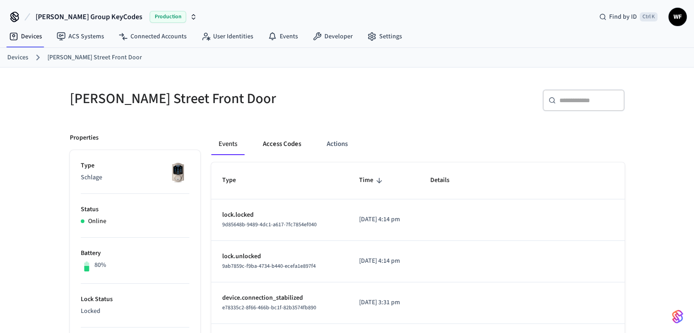
click at [289, 144] on button "Access Codes" at bounding box center [282, 144] width 53 height 22
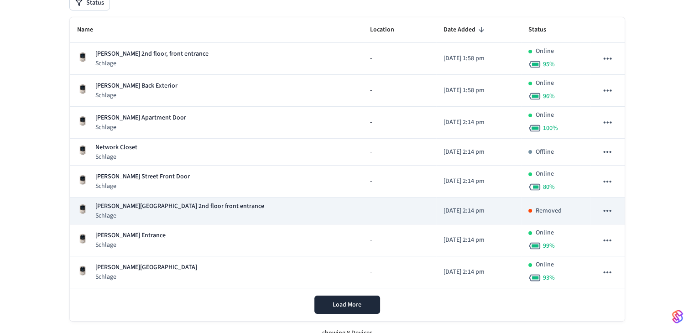
scroll to position [130, 0]
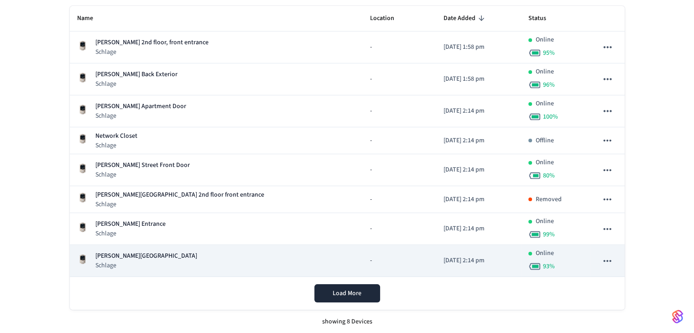
click at [190, 259] on div "[PERSON_NAME][GEOGRAPHIC_DATA] 2nd floor Entrance Schlage" at bounding box center [216, 260] width 278 height 19
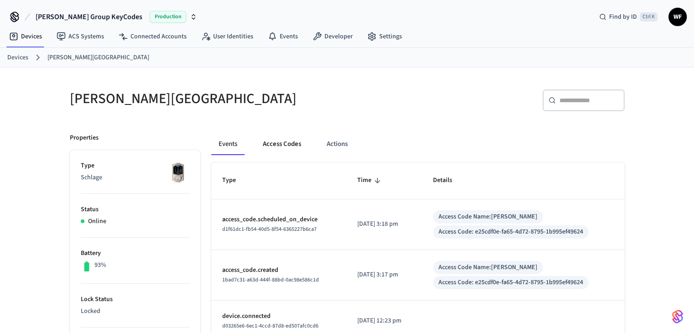
click at [268, 145] on button "Access Codes" at bounding box center [282, 144] width 53 height 22
